Goal: Task Accomplishment & Management: Manage account settings

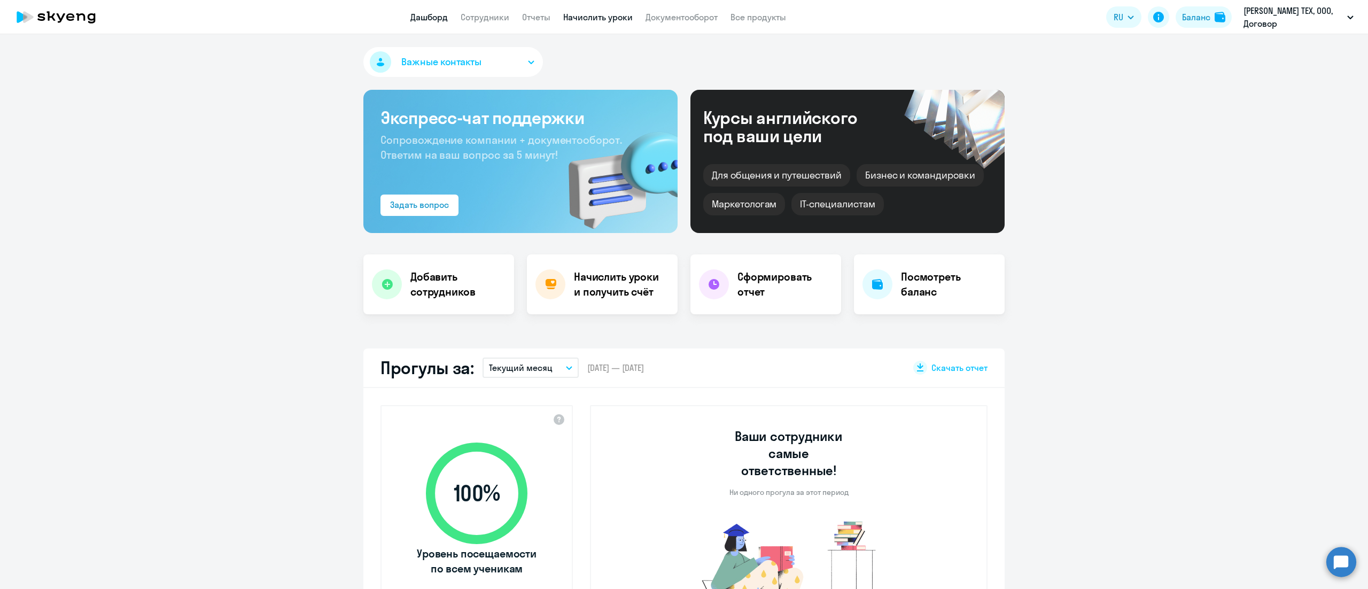
click at [626, 22] on link "Начислить уроки" at bounding box center [597, 17] width 69 height 11
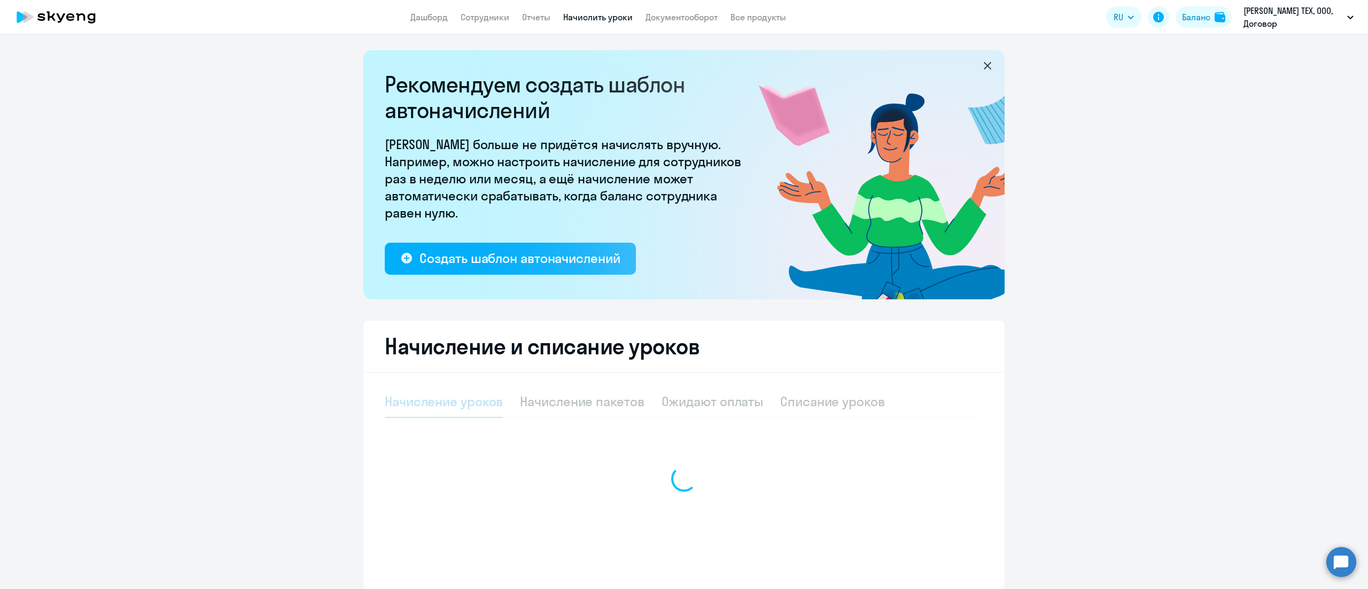
select select "10"
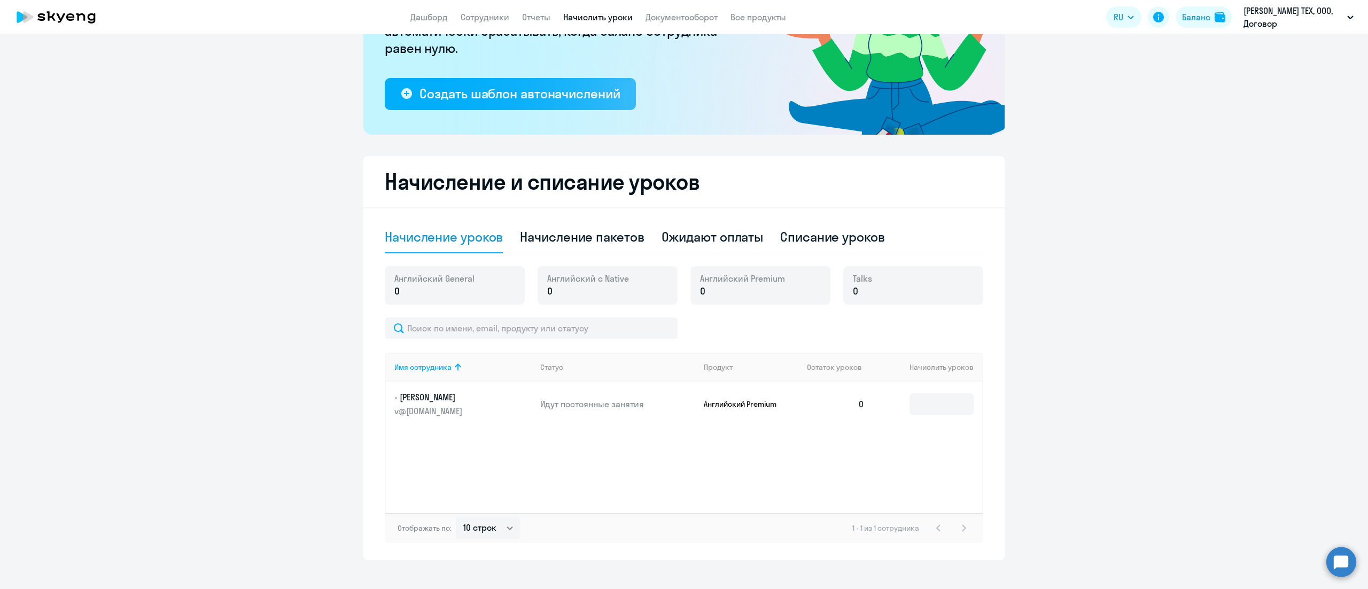
scroll to position [178, 0]
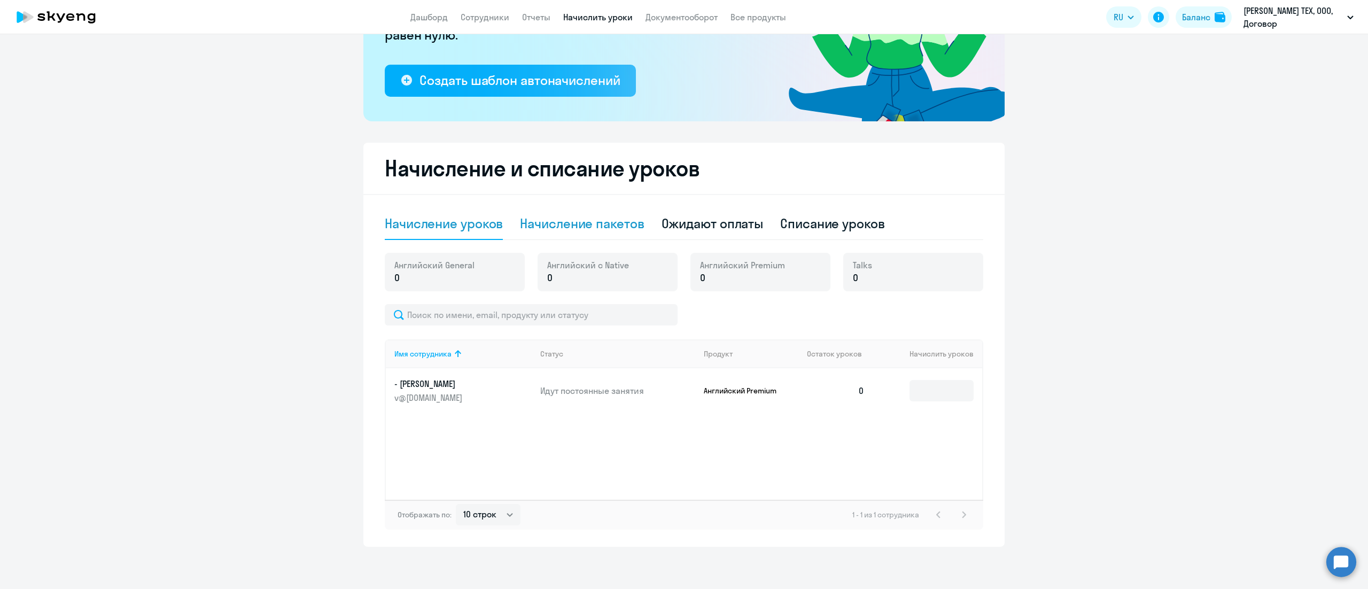
click at [620, 231] on div "Начисление пакетов" at bounding box center [582, 223] width 124 height 17
select select "10"
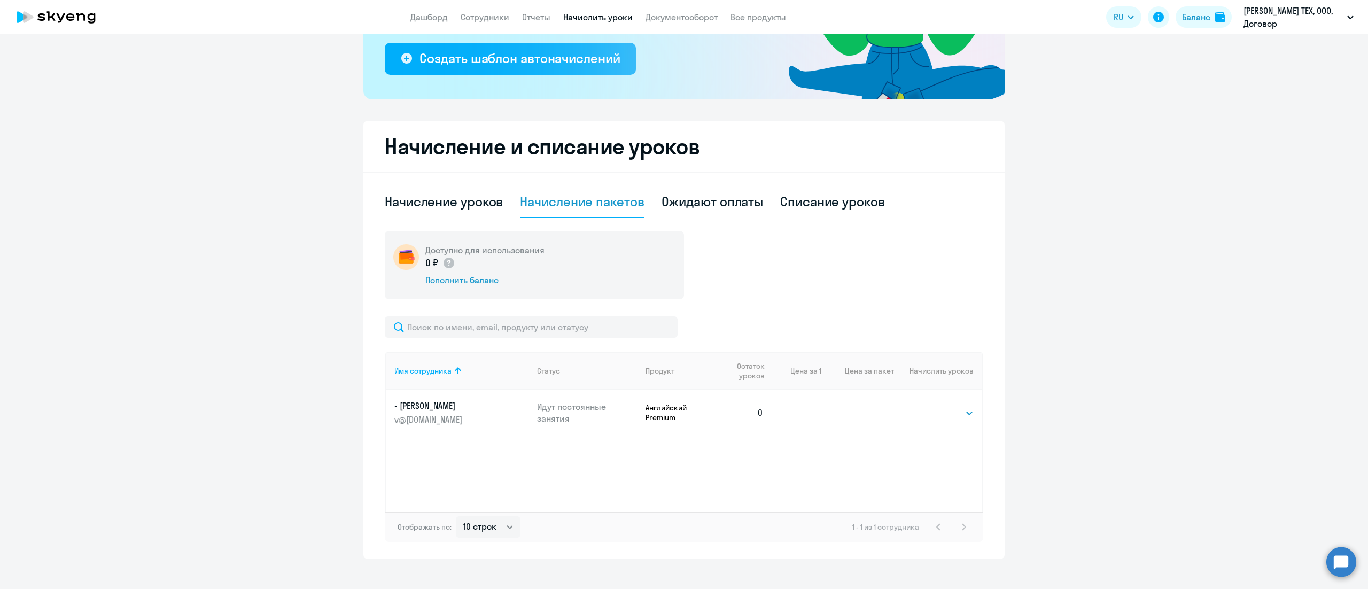
scroll to position [212, 0]
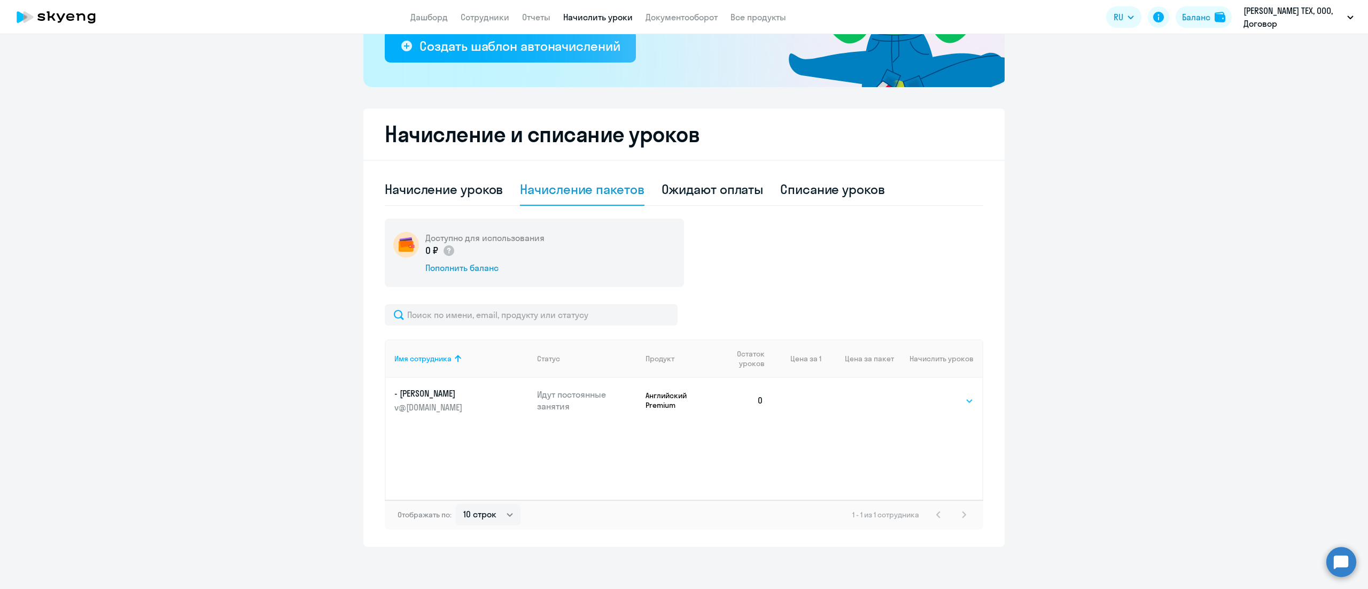
click at [932, 398] on select "Выбрать 4 8 16 32 64 96 128" at bounding box center [952, 400] width 44 height 13
select select "16"
click at [930, 394] on select "Выбрать 4 8 16 32 64 96 128" at bounding box center [952, 400] width 44 height 13
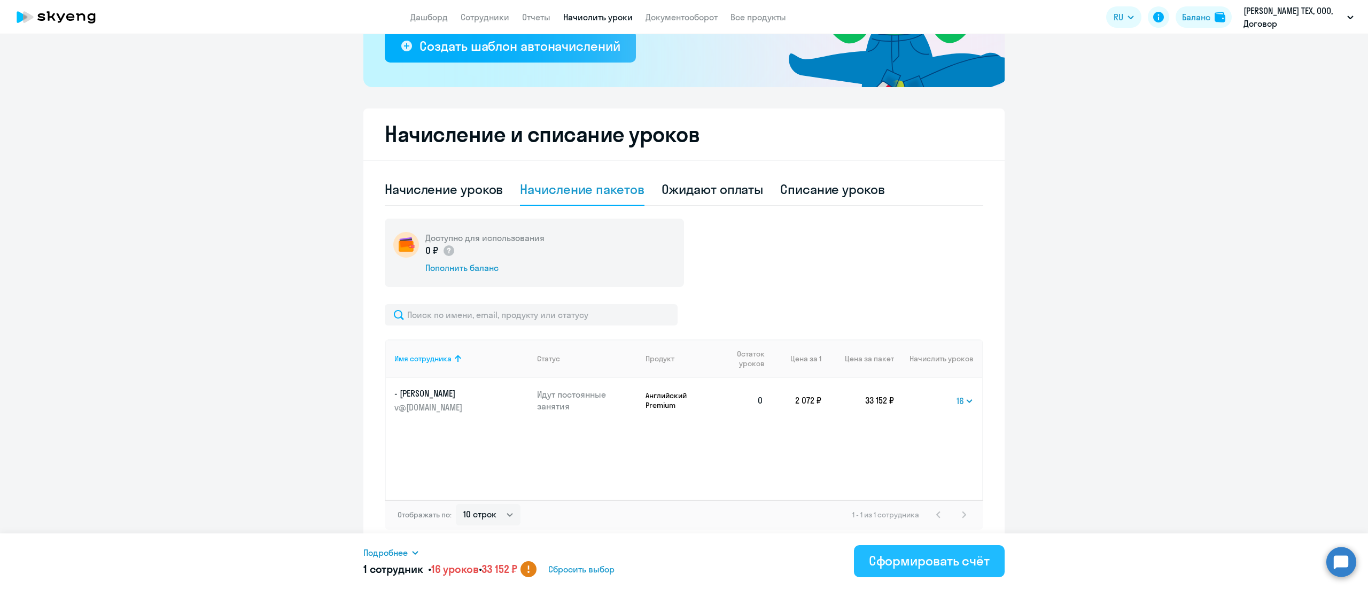
click at [905, 557] on div "Сформировать счёт" at bounding box center [929, 560] width 121 height 17
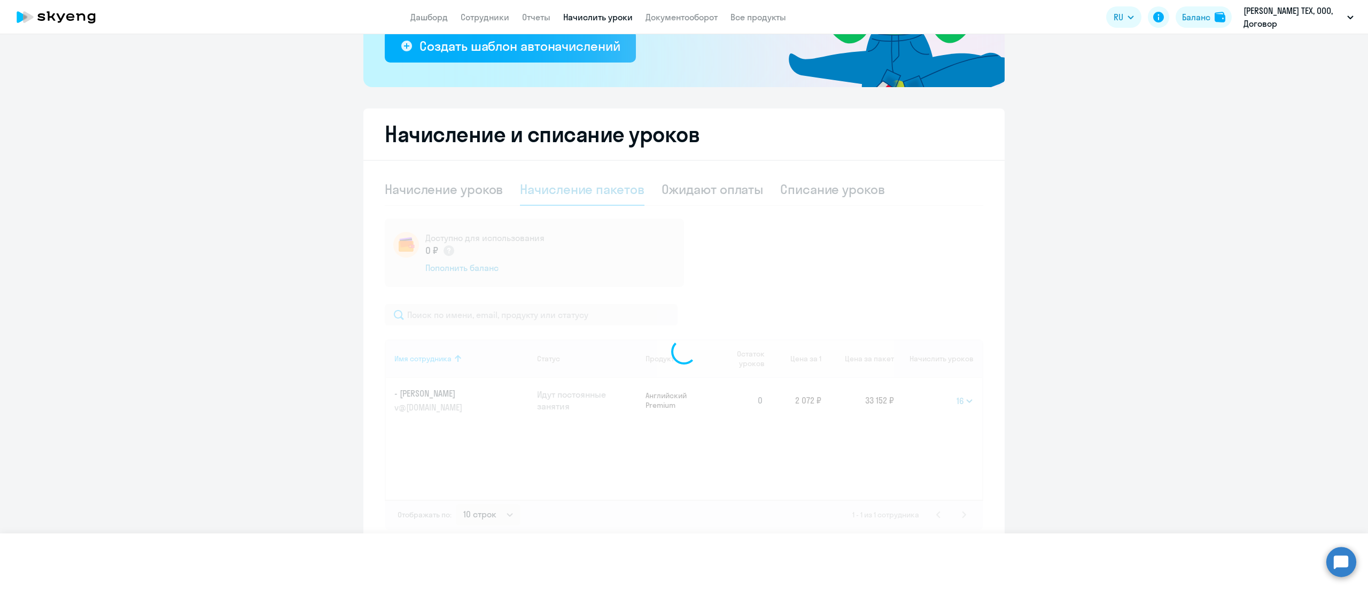
select select
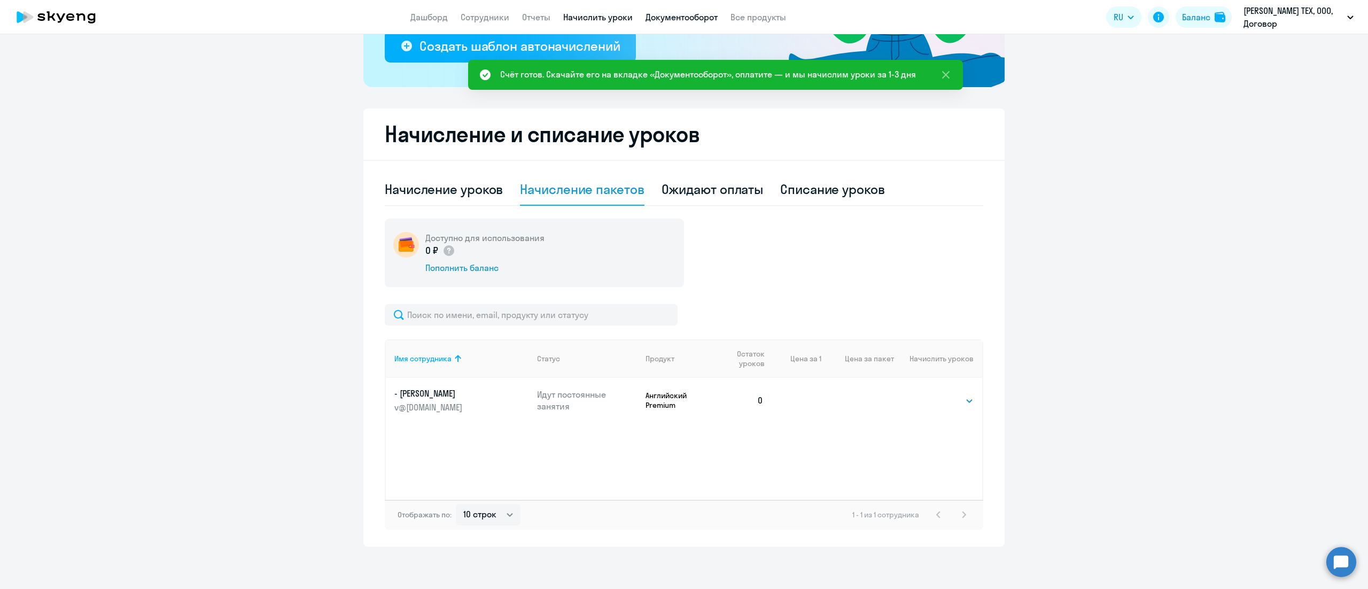
click at [706, 21] on link "Документооборот" at bounding box center [681, 17] width 72 height 11
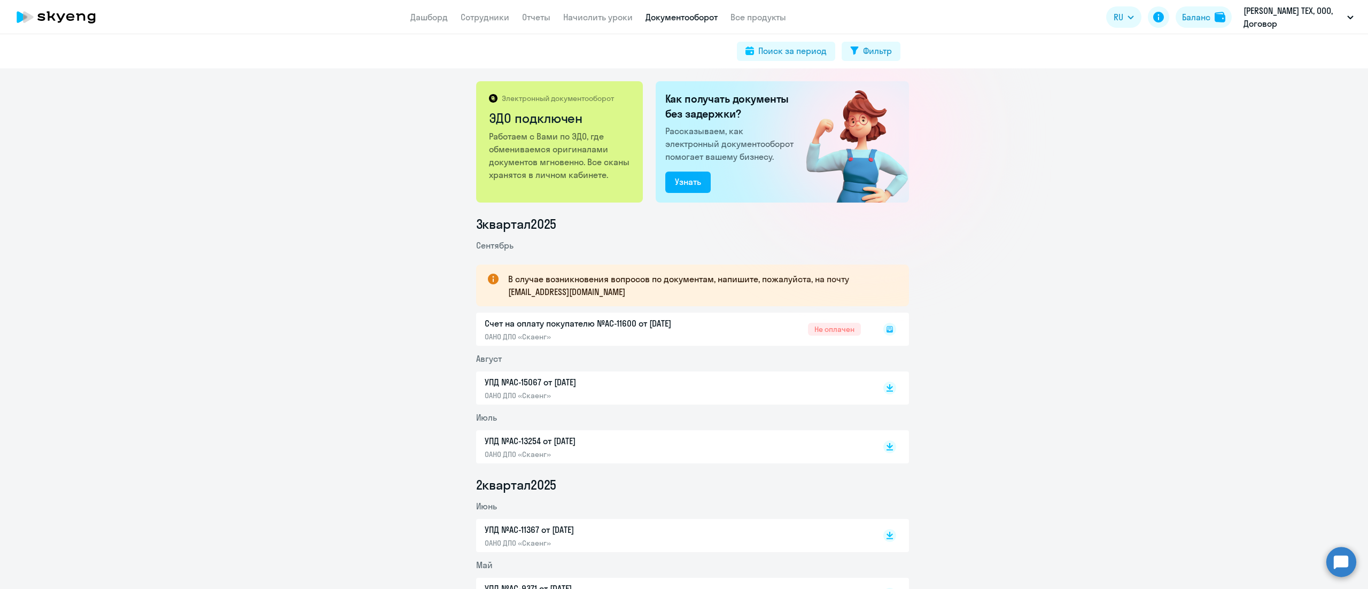
click at [945, 73] on icon at bounding box center [945, 74] width 13 height 13
click at [883, 329] on rect at bounding box center [889, 329] width 13 height 13
click at [883, 324] on icon at bounding box center [889, 329] width 13 height 13
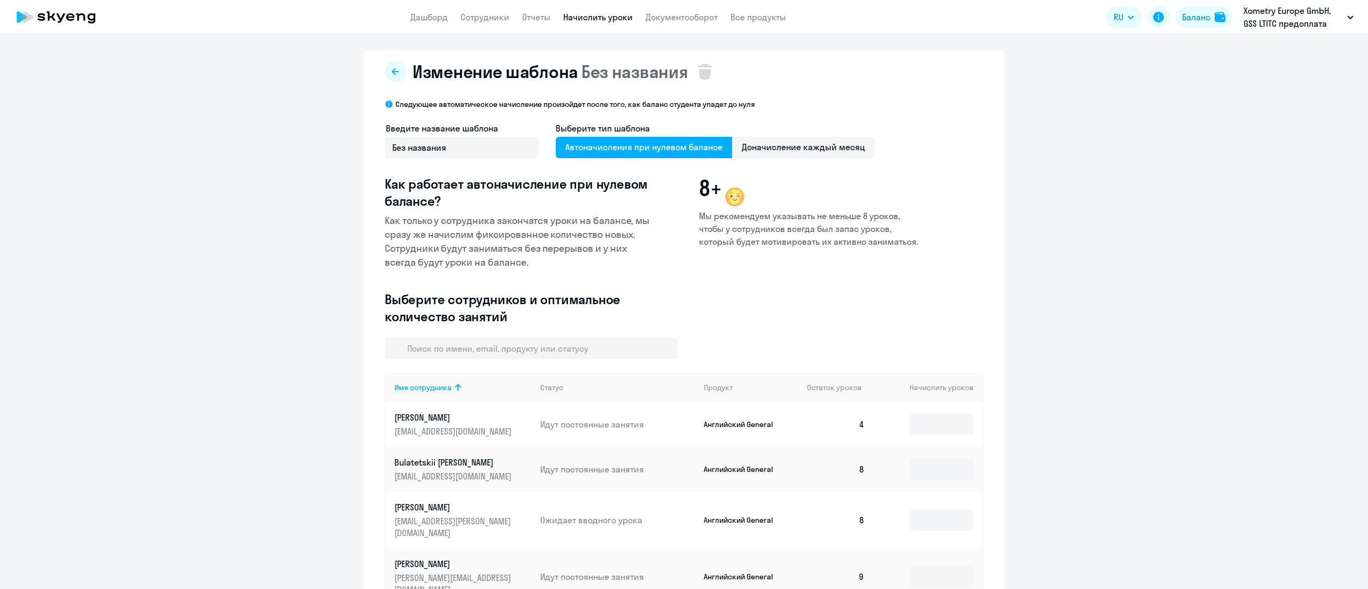
select select "10"
